Goal: Transaction & Acquisition: Purchase product/service

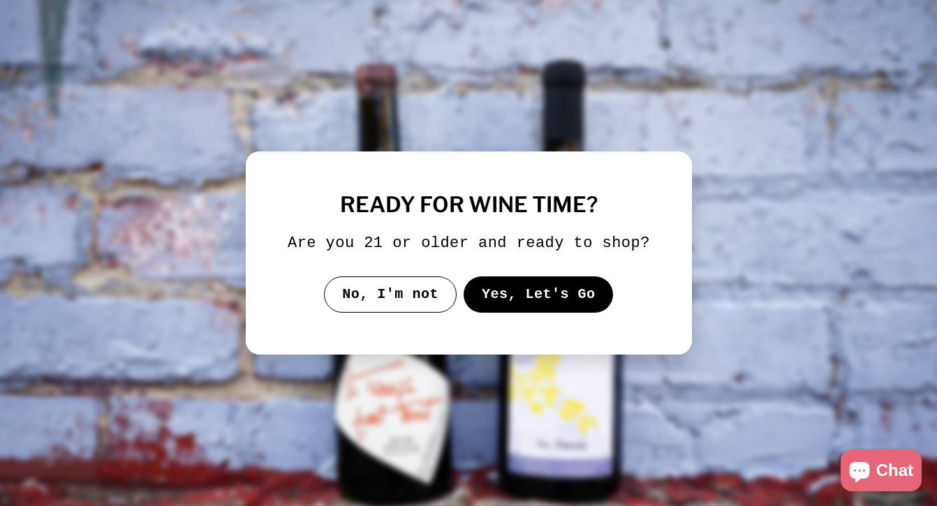
click at [521, 290] on button "Yes, Let's Go" at bounding box center [538, 294] width 150 height 36
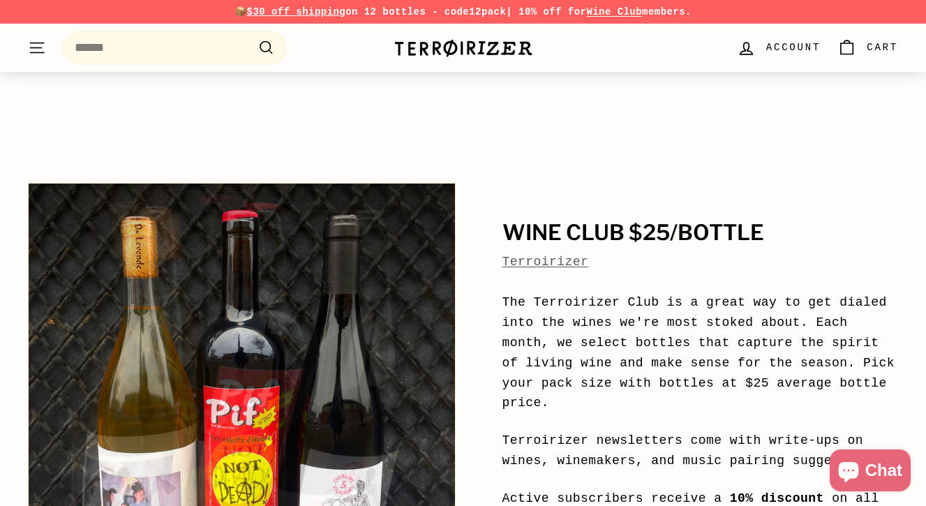
scroll to position [309, 0]
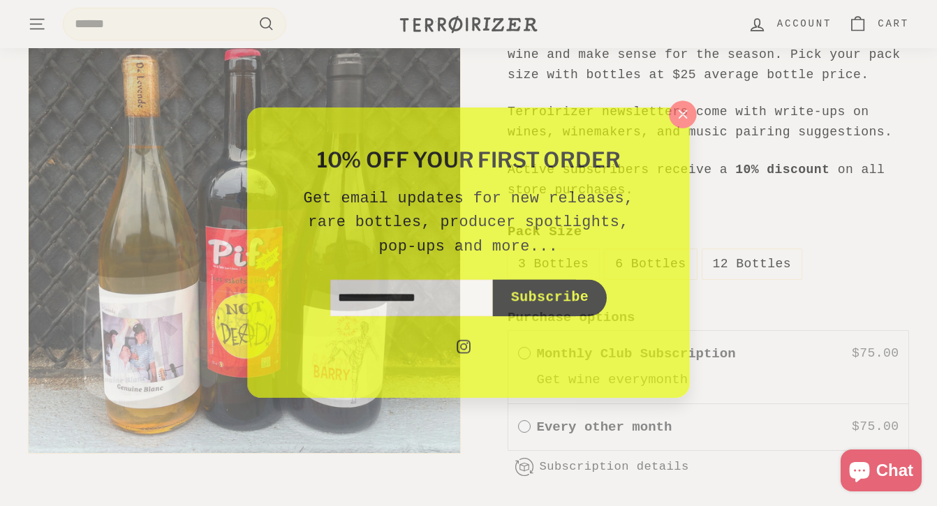
click at [615, 256] on p "Get email updates for new releases, rare bottles, producer spotlights, pop-ups …" at bounding box center [468, 223] width 363 height 74
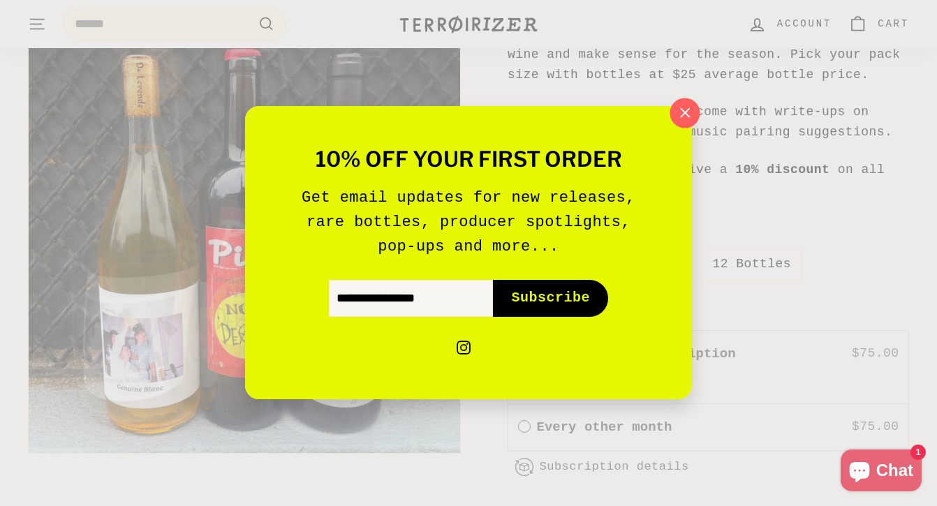
click at [681, 112] on icon "button" at bounding box center [684, 113] width 21 height 21
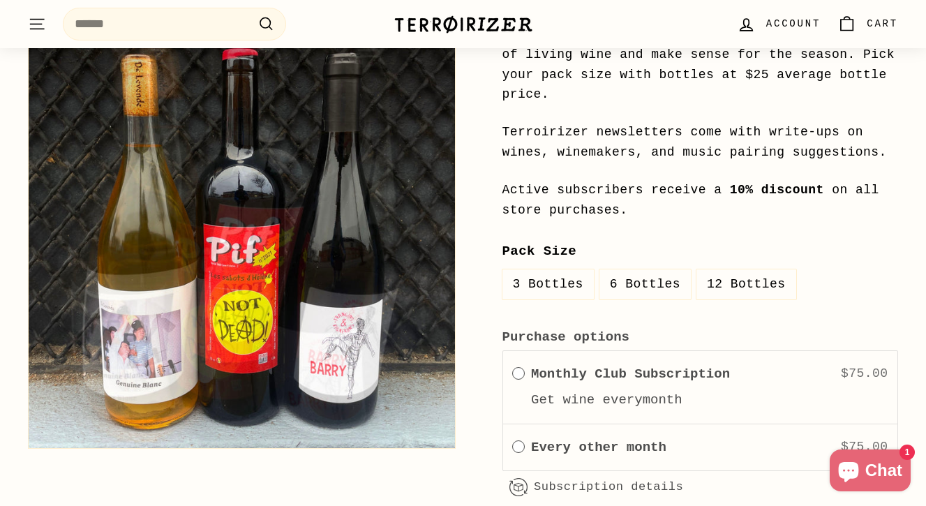
click at [638, 272] on label "6 Bottles" at bounding box center [645, 284] width 91 height 30
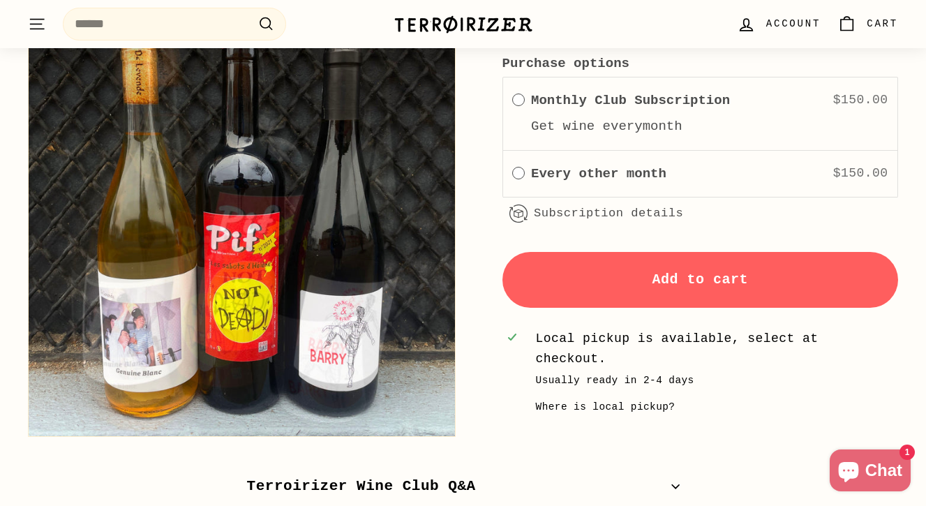
scroll to position [931, 0]
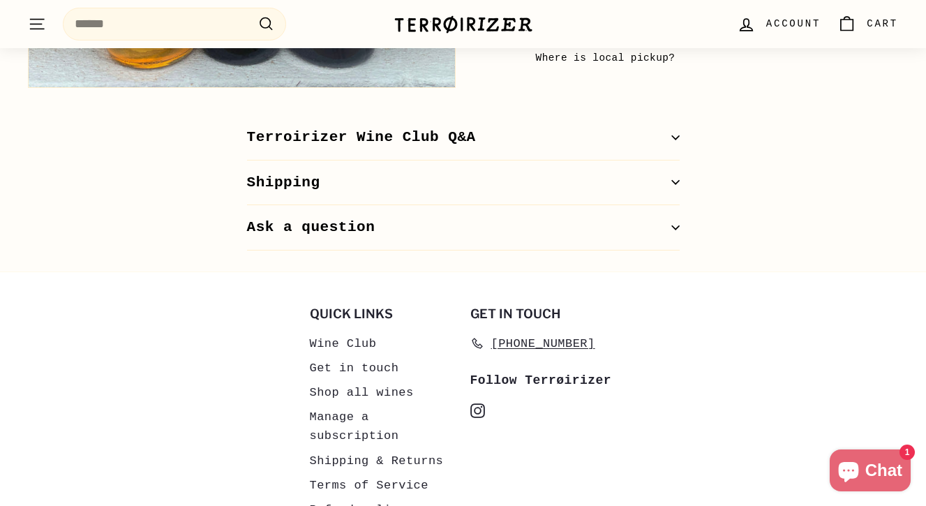
click at [667, 115] on button "Terroirizer Wine Club Q&A" at bounding box center [463, 137] width 433 height 45
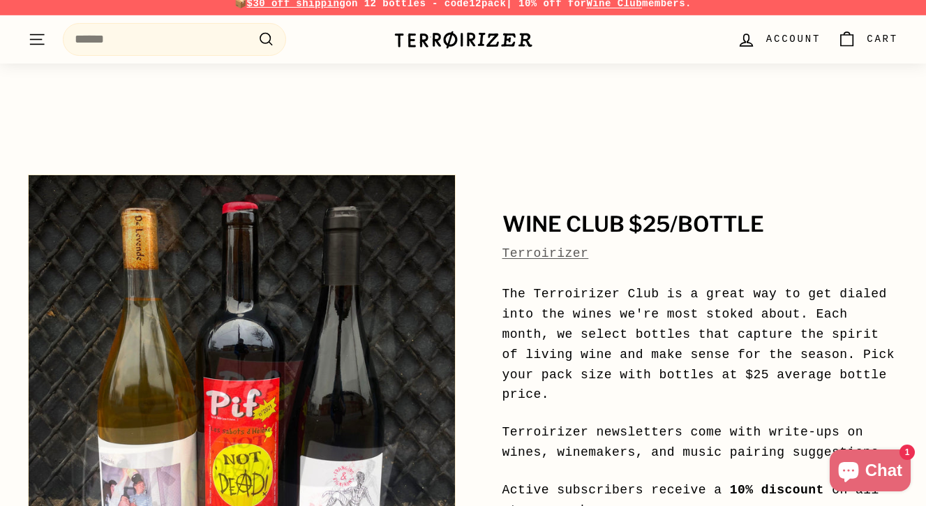
scroll to position [0, 0]
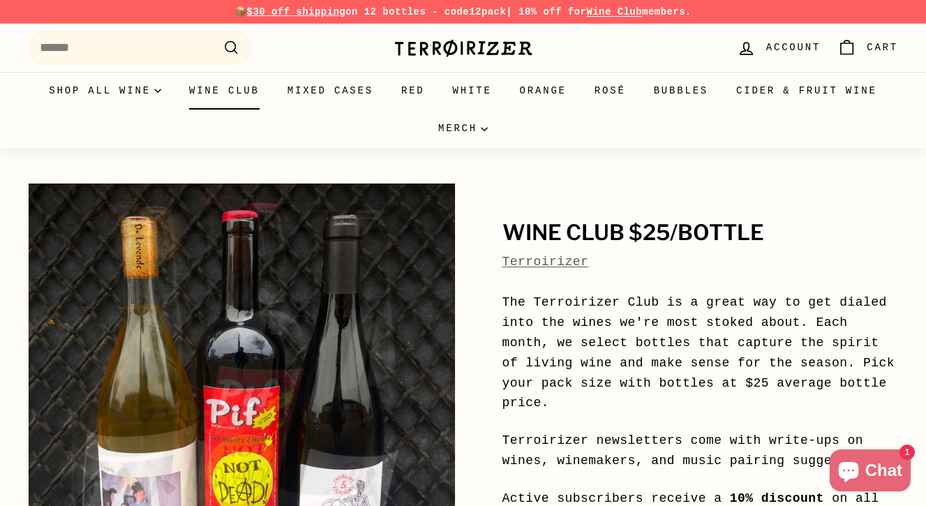
click at [243, 97] on link "Wine Club" at bounding box center [224, 91] width 98 height 38
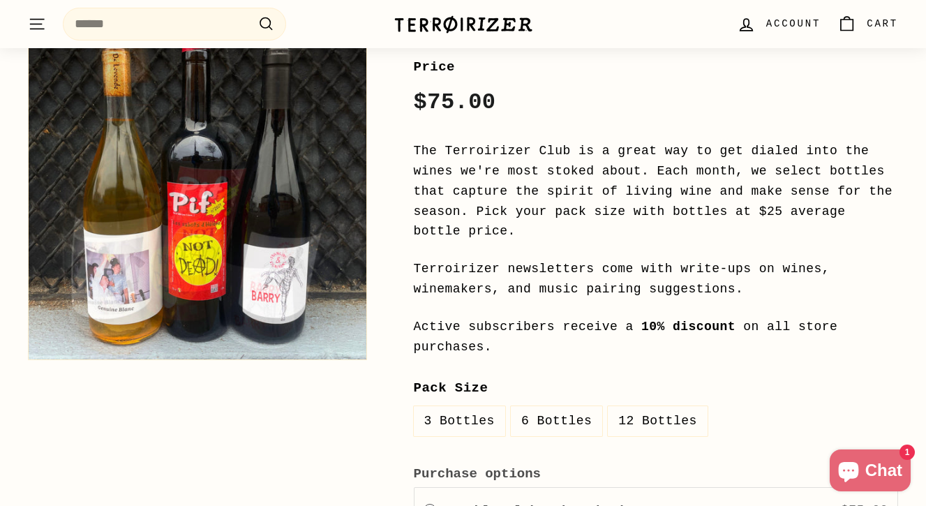
scroll to position [1331, 0]
click at [566, 407] on label "6 Bottles" at bounding box center [556, 422] width 91 height 30
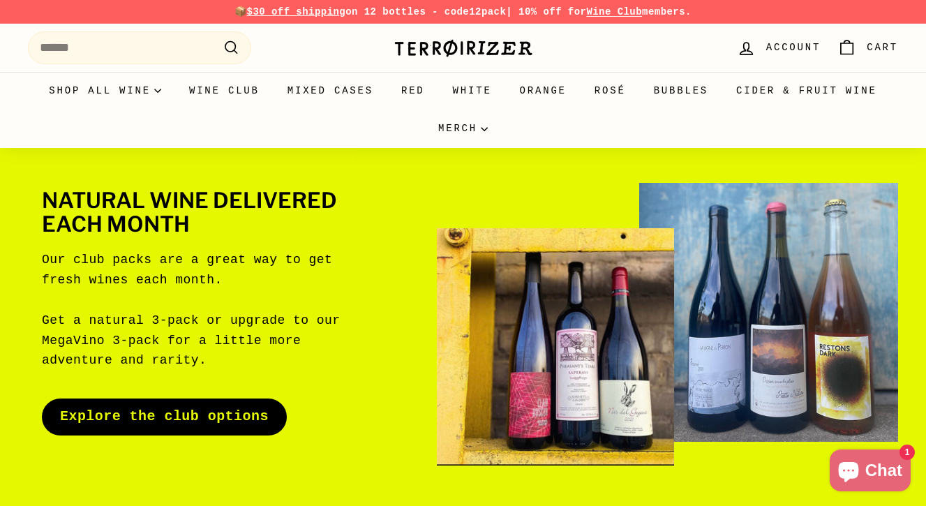
scroll to position [1, 0]
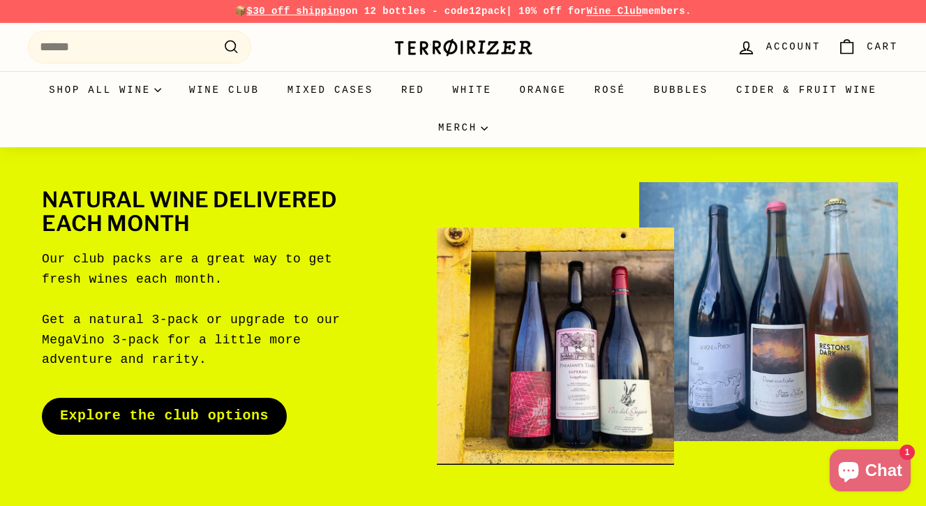
click at [793, 52] on span "Account" at bounding box center [793, 46] width 54 height 15
click at [794, 48] on span "Account" at bounding box center [793, 46] width 54 height 15
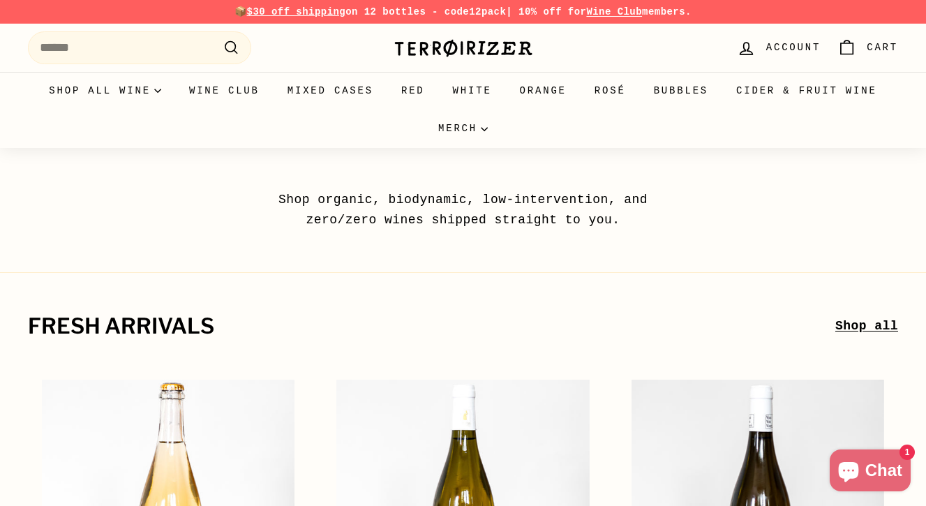
click at [787, 41] on span "Account" at bounding box center [793, 47] width 54 height 15
click at [785, 50] on span "Account" at bounding box center [793, 47] width 54 height 15
click at [230, 86] on link "Wine Club" at bounding box center [224, 91] width 98 height 38
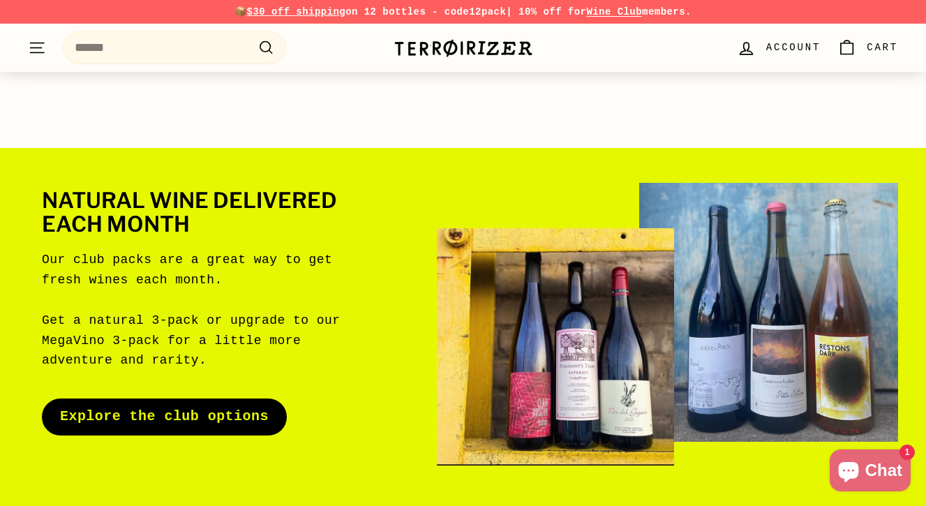
scroll to position [130, 0]
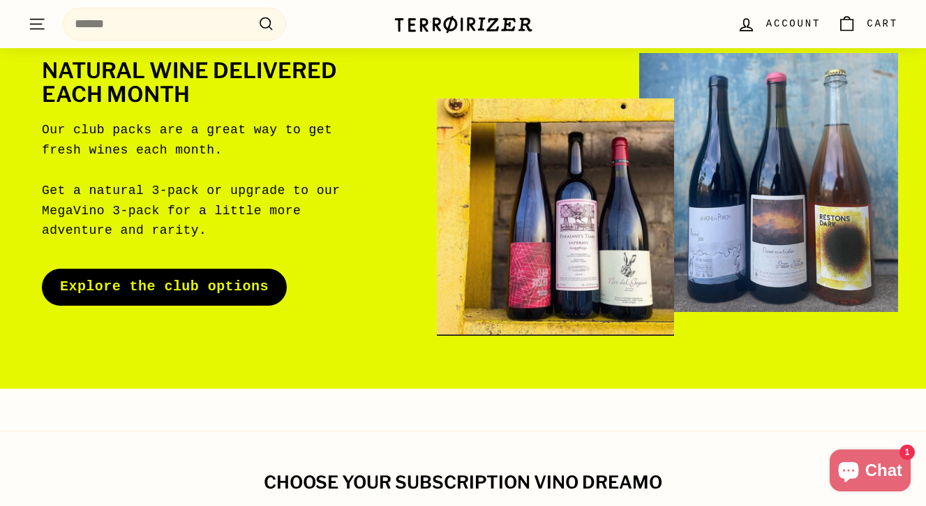
click at [194, 289] on link "Explore the club options" at bounding box center [164, 287] width 245 height 36
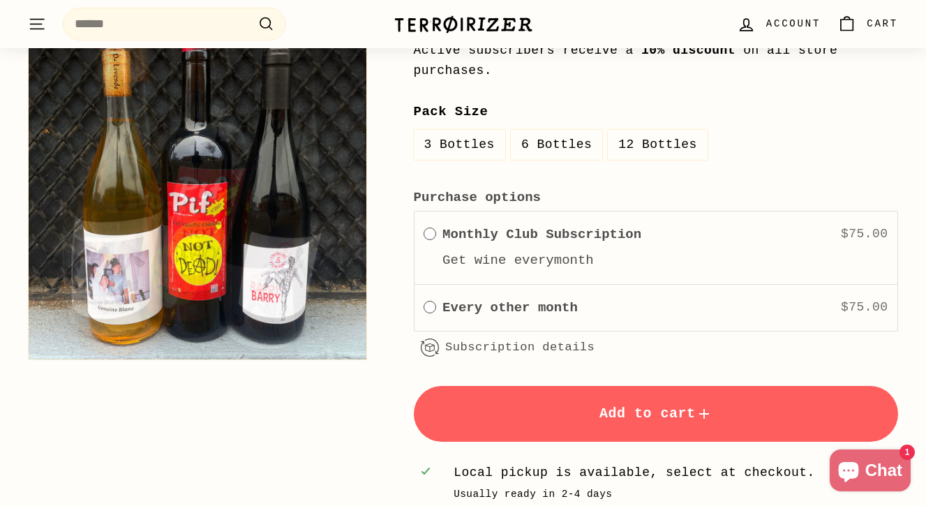
scroll to position [1608, 0]
click at [559, 130] on label "6 Bottles" at bounding box center [556, 145] width 91 height 30
click at [611, 386] on button "Add to cart" at bounding box center [656, 414] width 484 height 56
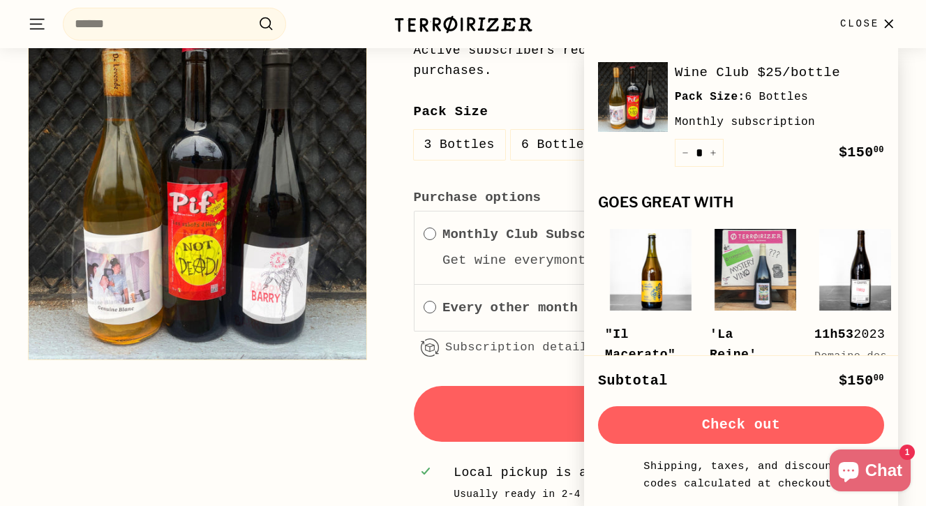
click at [850, 23] on span "Close" at bounding box center [859, 23] width 39 height 15
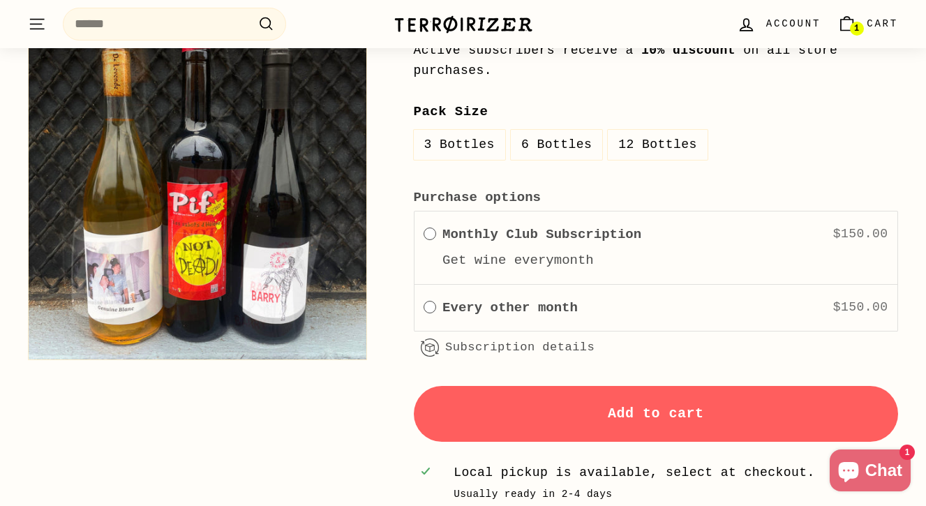
click at [877, 25] on span "Cart" at bounding box center [882, 23] width 31 height 15
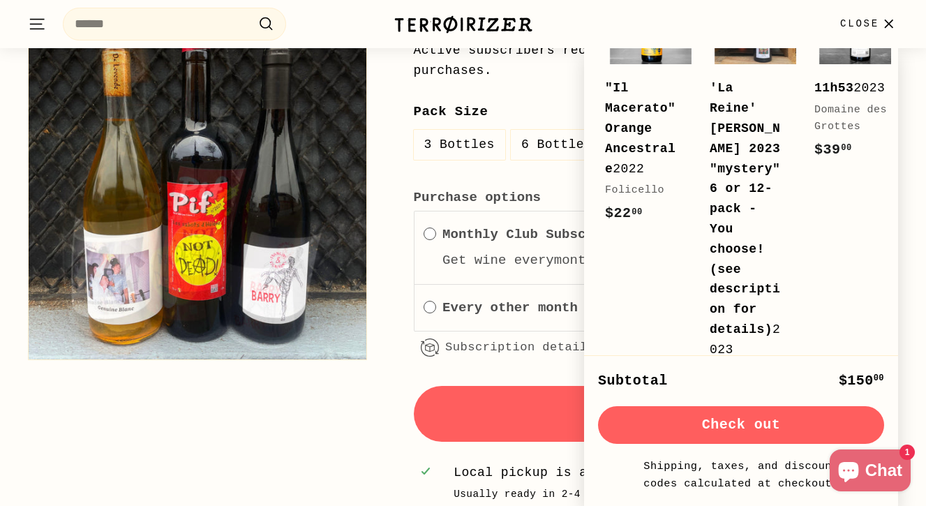
scroll to position [335, 0]
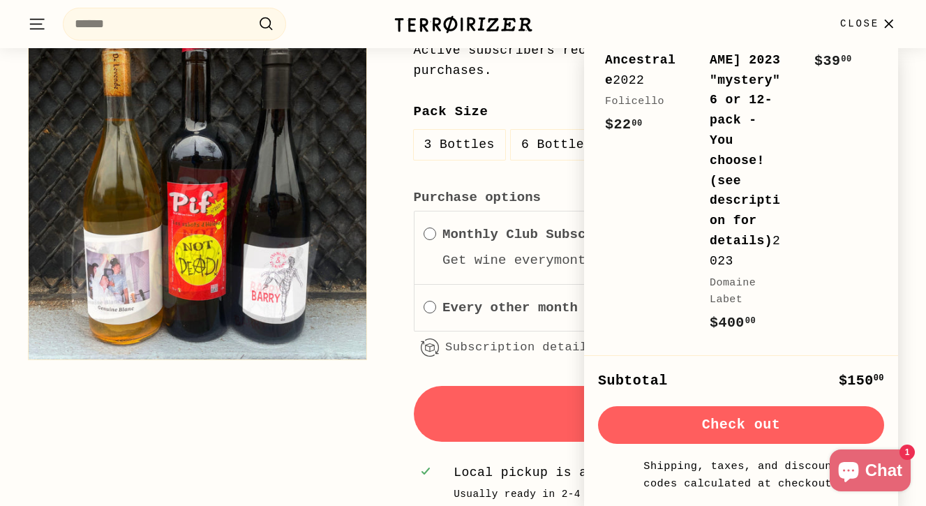
click at [740, 415] on button "Check out" at bounding box center [741, 425] width 286 height 38
click at [877, 27] on span "Close" at bounding box center [859, 23] width 39 height 15
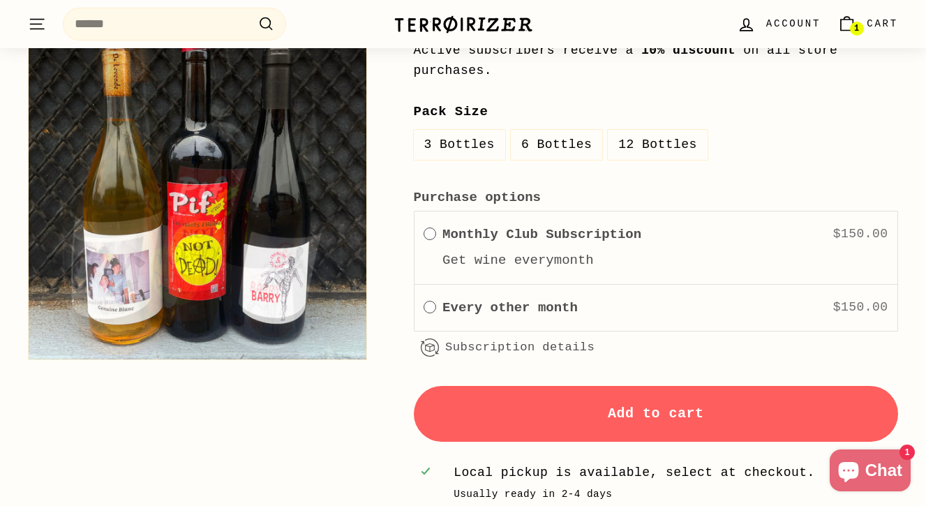
click at [884, 27] on span "Cart" at bounding box center [882, 23] width 31 height 15
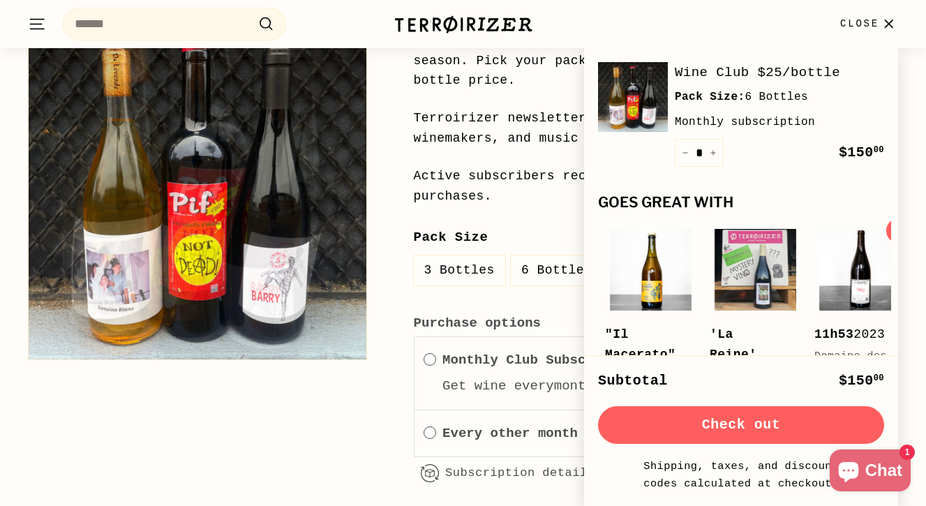
scroll to position [1478, 0]
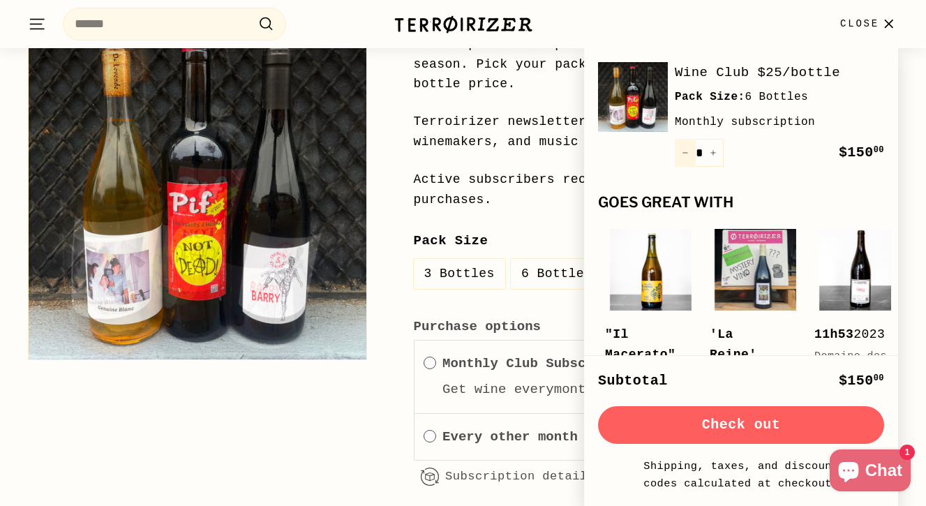
click at [684, 150] on icon "Reduce item quantity by one" at bounding box center [685, 152] width 7 height 7
type input "*"
